Goal: Find contact information: Find contact information

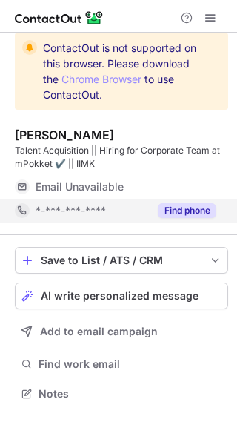
scroll to position [383, 237]
click at [203, 212] on button "Find phone" at bounding box center [187, 210] width 59 height 15
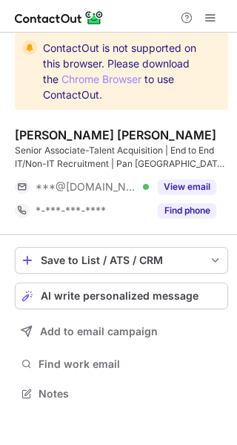
scroll to position [383, 237]
click at [200, 206] on button "Find phone" at bounding box center [187, 210] width 59 height 15
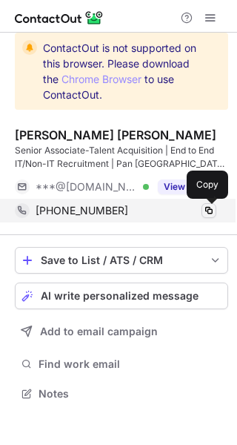
click at [208, 207] on span at bounding box center [209, 211] width 12 height 12
